Goal: Information Seeking & Learning: Find specific fact

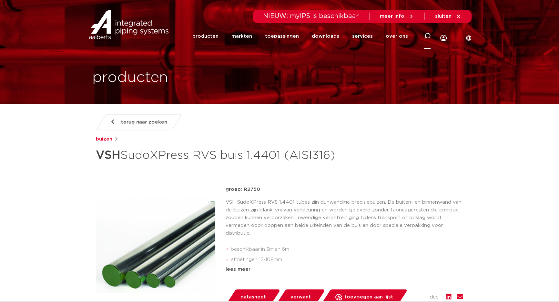
click at [425, 36] on icon at bounding box center [427, 36] width 8 height 8
click at [143, 164] on h1 "VSH SudoXPress RVS buis 1.4401 (AISI316)" at bounding box center [217, 155] width 242 height 19
click at [418, 162] on div "terug naar zoeken buizen VSH SudoXPress RVS buis 1.4401 (AISI316)" at bounding box center [279, 139] width 367 height 51
click at [458, 15] on icon at bounding box center [458, 17] width 6 height 6
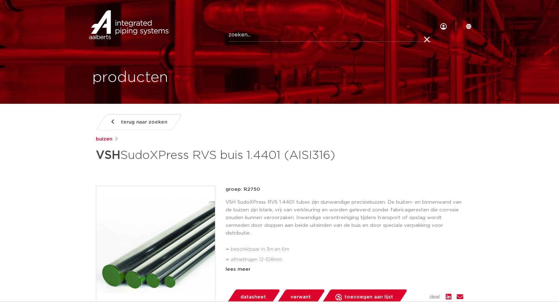
click at [248, 37] on input "Zoeken" at bounding box center [329, 35] width 203 height 13
paste input "6675152"
type input "6675152"
click button "Zoeken" at bounding box center [0, 0] width 0 height 0
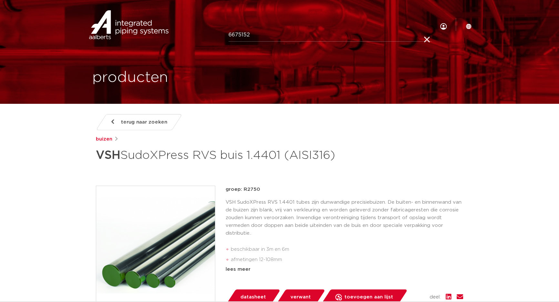
click at [266, 37] on input "6675152" at bounding box center [329, 35] width 203 height 13
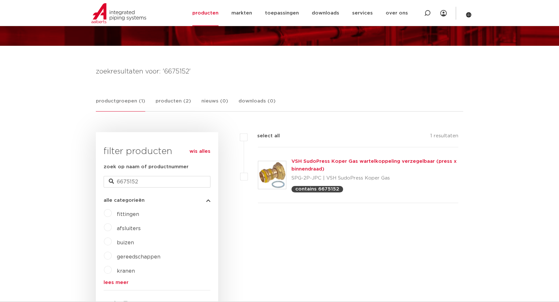
click at [316, 161] on link "VSH SudoPress Koper Gas wartelkoppeling verzegelbaar (press x binnendraad)" at bounding box center [373, 165] width 165 height 13
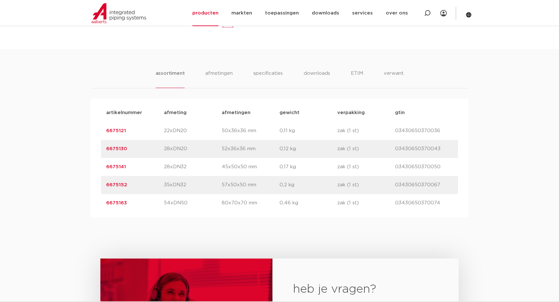
scroll to position [381, 0]
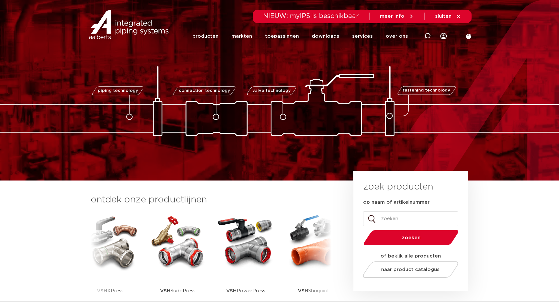
click at [424, 34] on icon at bounding box center [427, 36] width 6 height 6
paste input "6675231"
type input "6675231"
click button "Zoeken" at bounding box center [0, 0] width 0 height 0
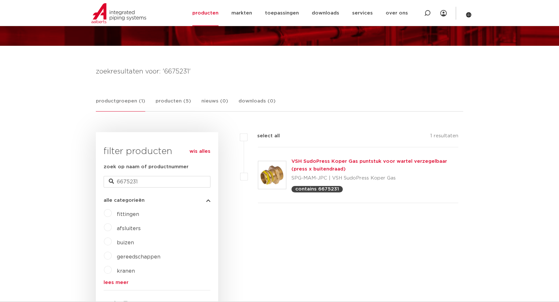
click at [313, 162] on link "VSH SudoPress Koper Gas puntstuk voor wartel verzegelbaar (press x buitendraad)" at bounding box center [368, 165] width 155 height 13
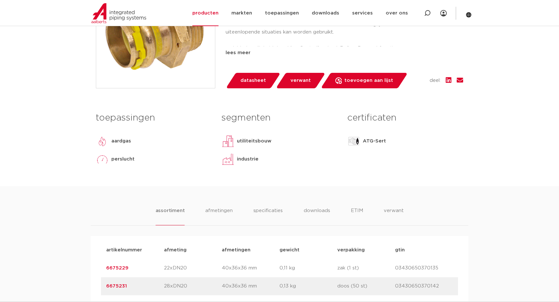
scroll to position [293, 0]
